Goal: Task Accomplishment & Management: Use online tool/utility

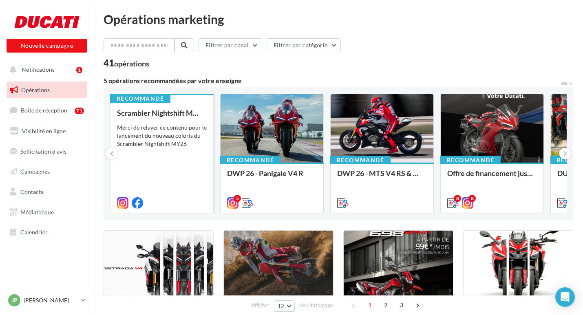
click at [148, 123] on div "Scrambler Nightshift MY26 Merci de relayer ce contenu pour le lancement du nouv…" at bounding box center [162, 157] width 90 height 97
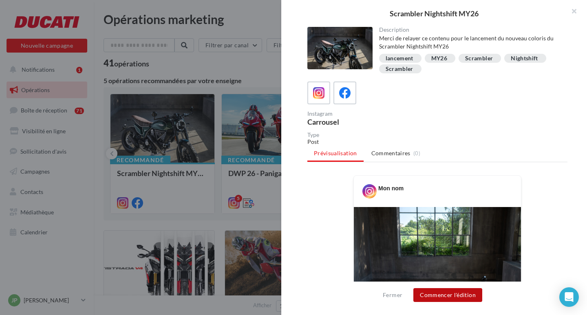
click at [467, 299] on button "Commencer l'édition" at bounding box center [448, 295] width 69 height 14
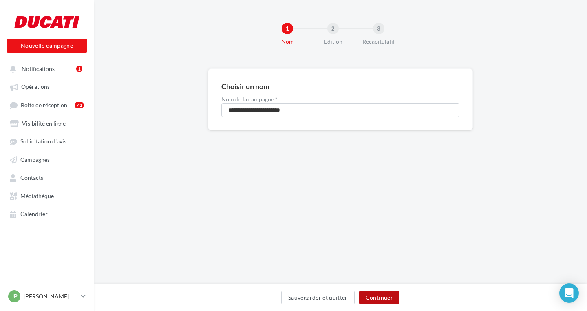
click at [388, 296] on button "Continuer" at bounding box center [379, 298] width 40 height 14
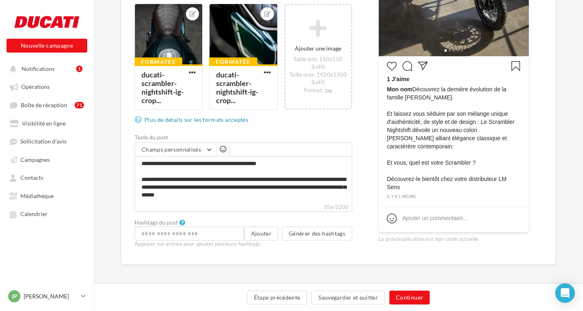
scroll to position [268, 0]
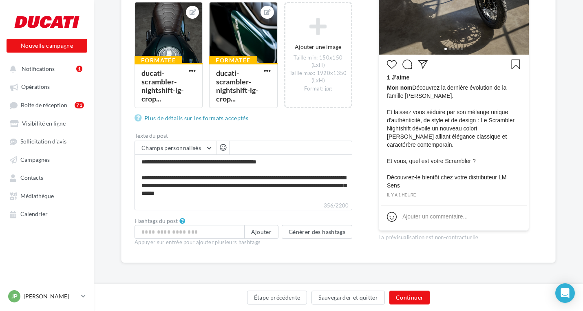
click at [408, 285] on div "Étape précédente Sauvegarder et quitter Continuer" at bounding box center [338, 297] width 489 height 27
click at [410, 296] on button "Continuer" at bounding box center [409, 298] width 40 height 14
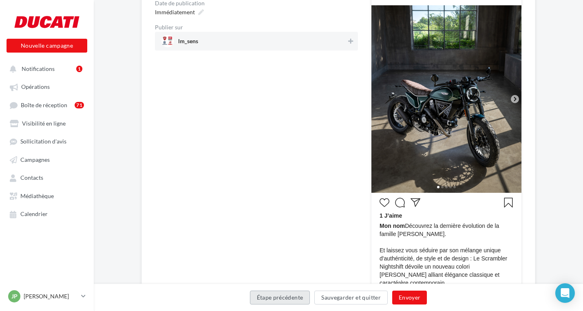
click at [299, 299] on button "Étape précédente" at bounding box center [280, 298] width 60 height 14
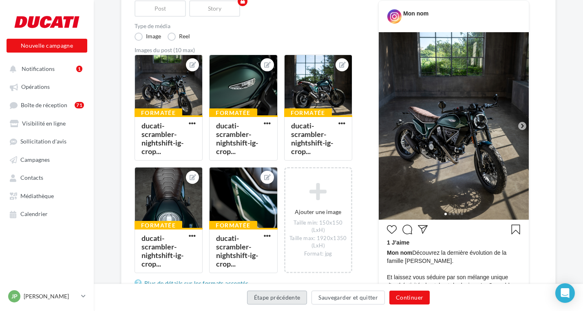
click at [285, 294] on button "Étape précédente" at bounding box center [277, 298] width 60 height 14
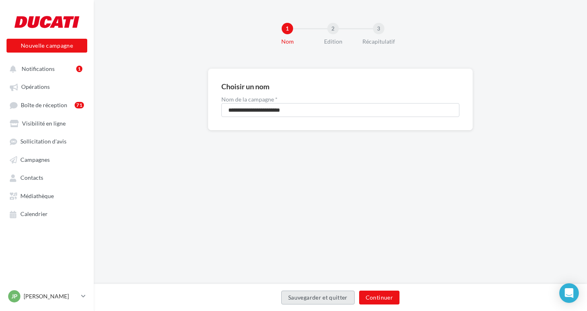
click at [285, 296] on button "Sauvegarder et quitter" at bounding box center [317, 298] width 73 height 14
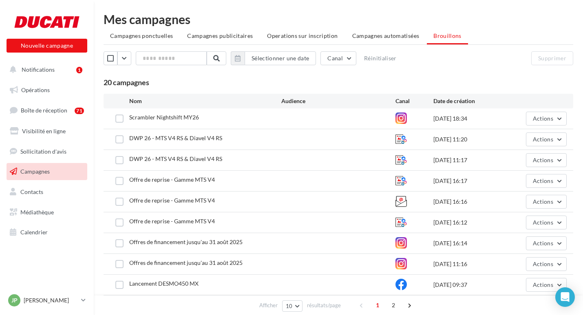
click at [42, 175] on link "Campagnes" at bounding box center [47, 171] width 84 height 17
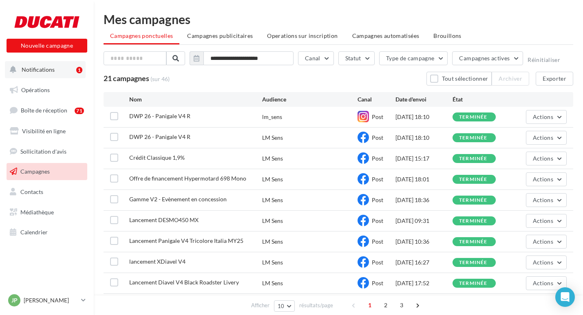
click at [44, 67] on span "Notifications" at bounding box center [38, 69] width 33 height 7
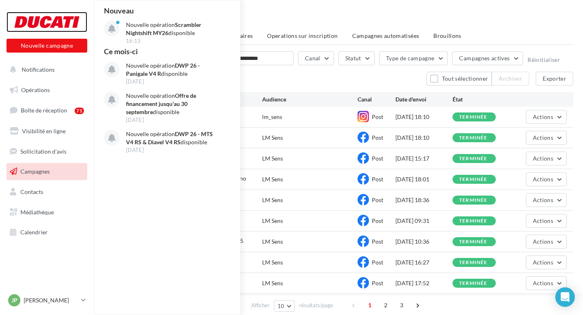
click at [50, 14] on div at bounding box center [46, 22] width 65 height 20
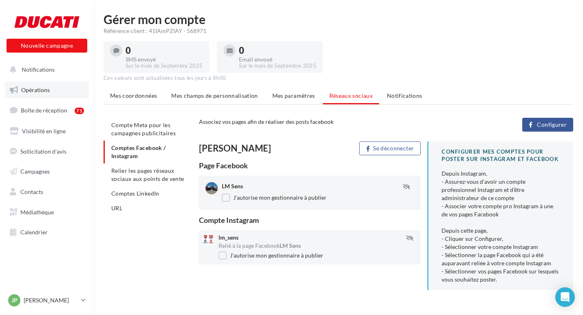
click at [42, 84] on link "Opérations" at bounding box center [47, 90] width 84 height 17
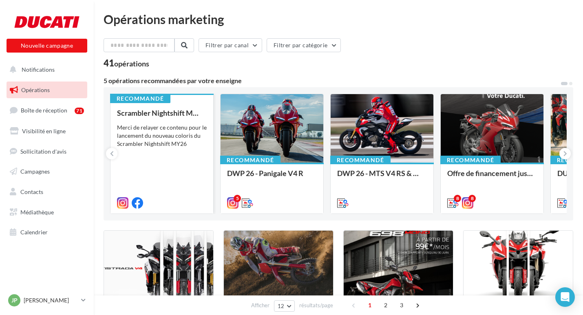
click at [173, 143] on div "Merci de relayer ce contenu pour le lancement du nouveau coloris du Scrambler N…" at bounding box center [162, 136] width 90 height 24
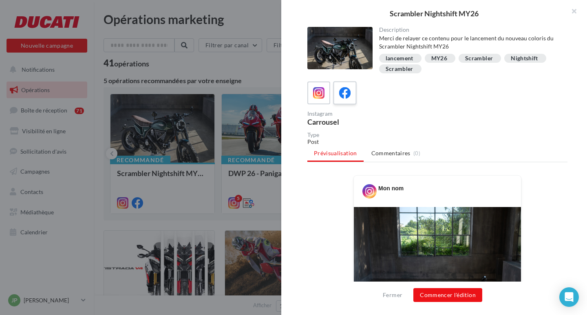
click at [354, 97] on label at bounding box center [344, 92] width 23 height 23
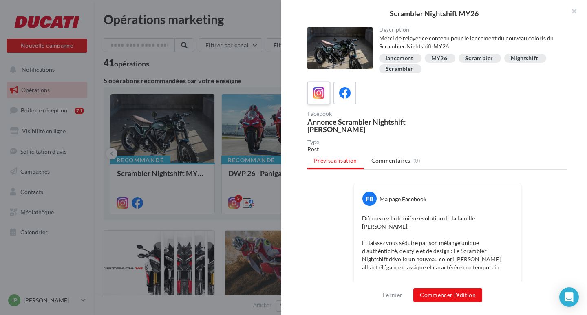
click at [312, 93] on div at bounding box center [319, 93] width 15 height 15
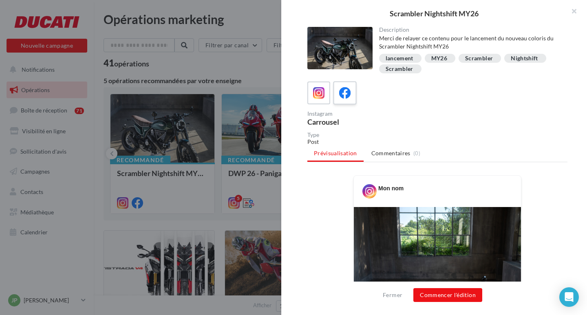
click at [351, 93] on icon at bounding box center [345, 93] width 12 height 12
